Goal: Transaction & Acquisition: Purchase product/service

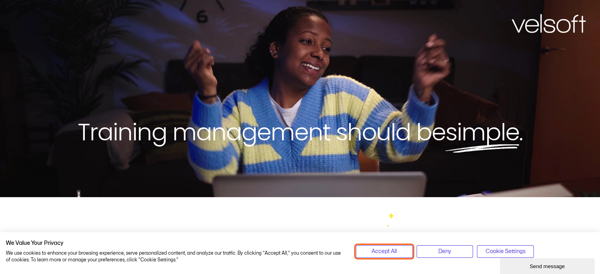
click at [385, 253] on span "Accept All" at bounding box center [383, 251] width 25 height 9
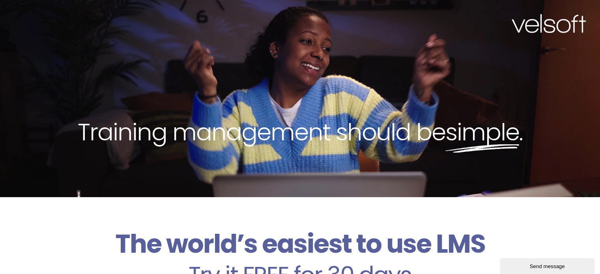
click at [450, 20] on img at bounding box center [548, 23] width 74 height 19
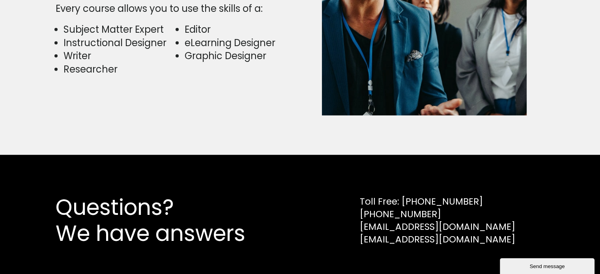
scroll to position [2089, 0]
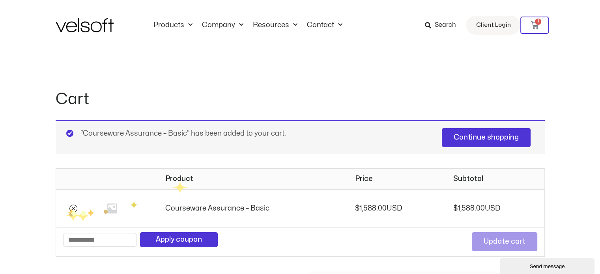
click at [72, 207] on icon "Remove Courseware Assurance - Basic from cart" at bounding box center [74, 209] width 6 height 6
